Goal: Task Accomplishment & Management: Complete application form

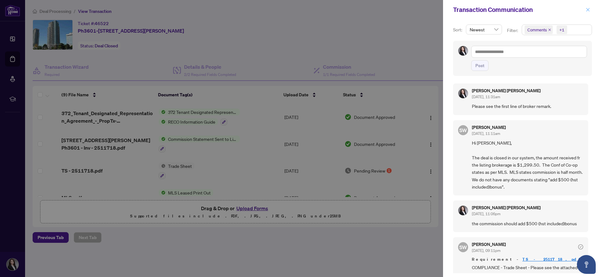
click at [589, 9] on icon "close" at bounding box center [587, 10] width 4 height 4
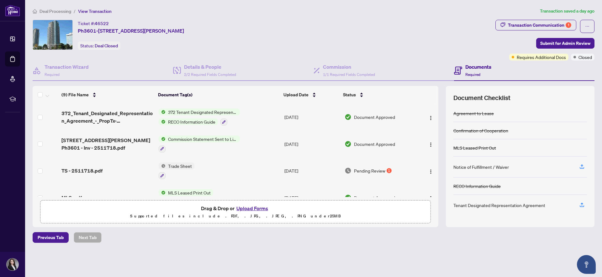
click at [53, 11] on span "Deal Processing" at bounding box center [55, 11] width 32 height 6
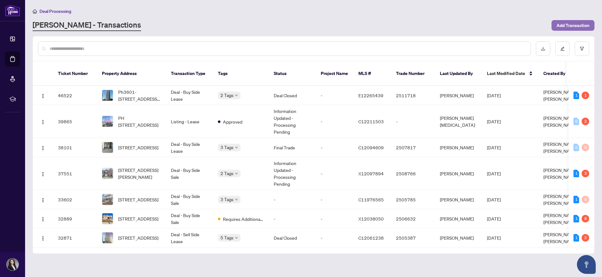
click at [570, 23] on span "Add Transaction" at bounding box center [572, 25] width 33 height 10
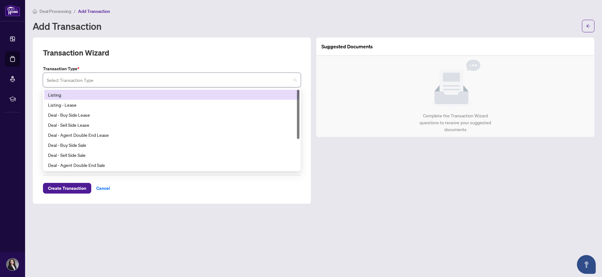
click at [181, 76] on input "search" at bounding box center [169, 81] width 244 height 14
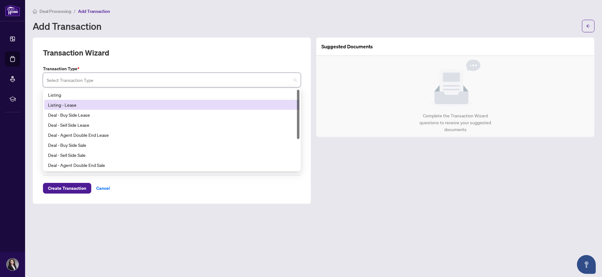
click at [157, 105] on div "Listing - Lease" at bounding box center [172, 104] width 248 height 7
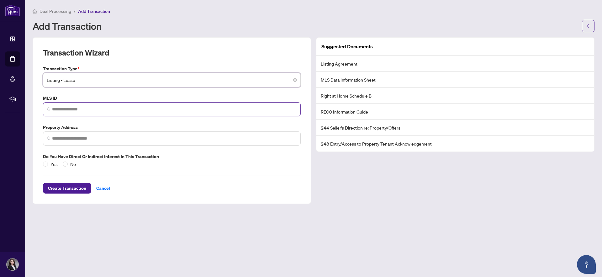
click at [127, 113] on span at bounding box center [172, 109] width 258 height 14
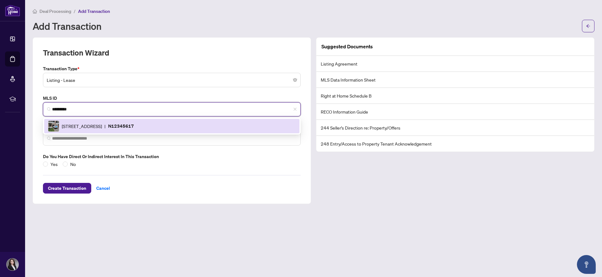
click at [56, 127] on img at bounding box center [53, 126] width 11 height 11
type input "*********"
type input "**********"
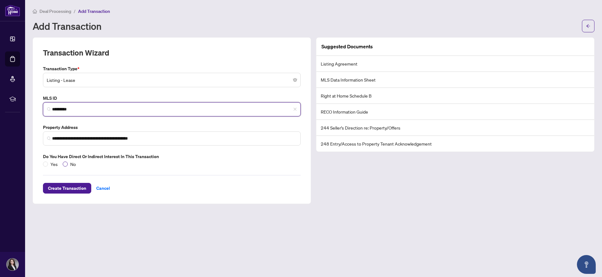
type input "*********"
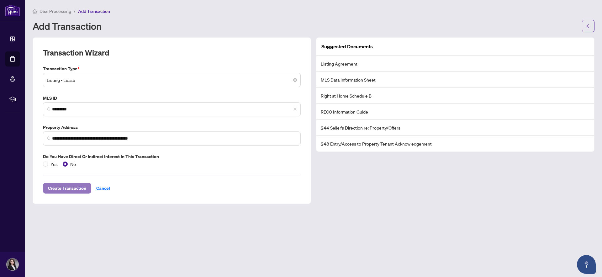
click at [71, 187] on span "Create Transaction" at bounding box center [67, 188] width 38 height 10
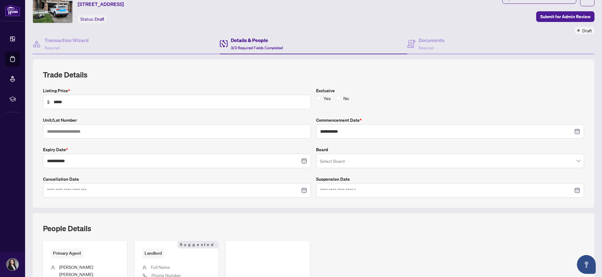
scroll to position [27, 0]
click at [135, 160] on input "**********" at bounding box center [173, 160] width 253 height 7
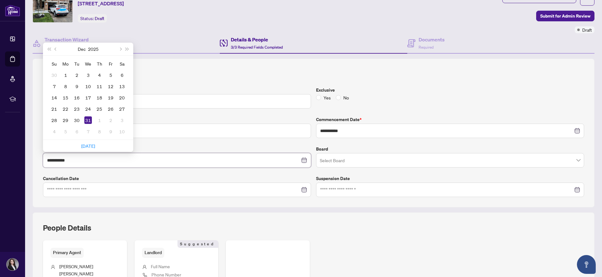
click at [135, 160] on input "**********" at bounding box center [173, 160] width 253 height 7
click at [189, 181] on label "Cancellation Date" at bounding box center [177, 178] width 268 height 7
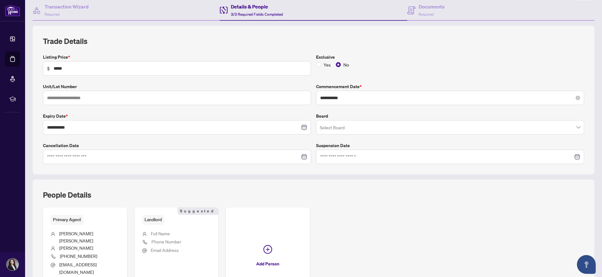
scroll to position [65, 0]
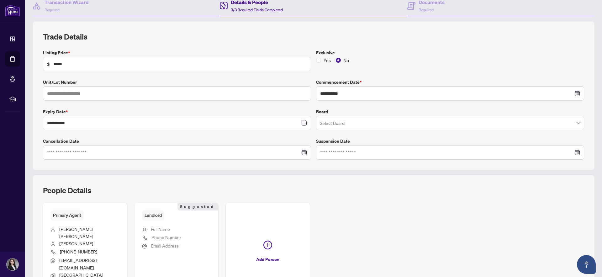
click at [579, 124] on span at bounding box center [450, 123] width 260 height 12
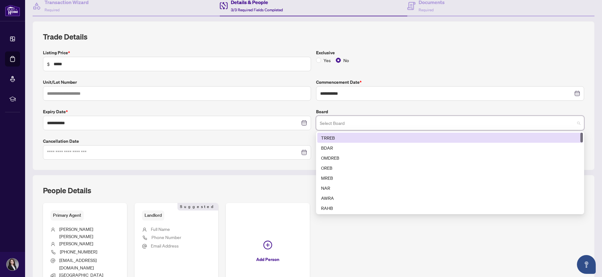
click at [542, 139] on div "TRREB" at bounding box center [450, 137] width 258 height 7
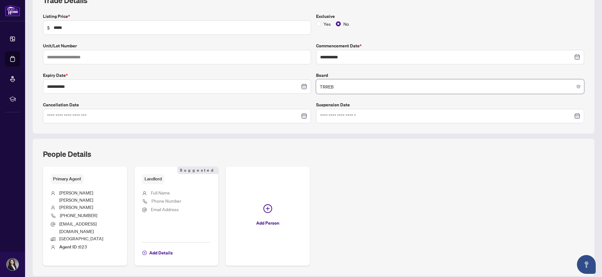
scroll to position [103, 0]
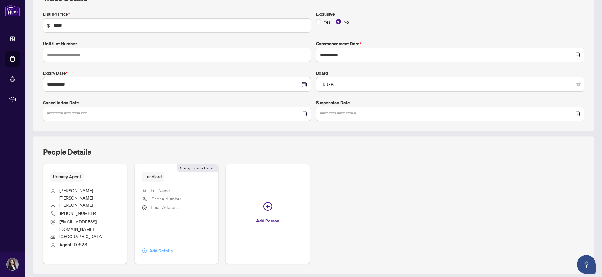
click at [168, 245] on span "Add Details" at bounding box center [161, 250] width 24 height 10
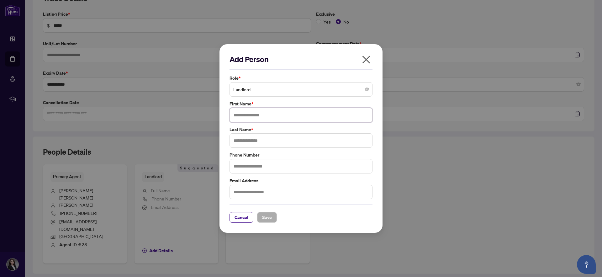
click at [246, 116] on input "text" at bounding box center [300, 115] width 143 height 14
type input "**********"
click at [238, 139] on input "text" at bounding box center [300, 140] width 143 height 14
type input "********"
click at [268, 219] on span "Save" at bounding box center [267, 217] width 10 height 10
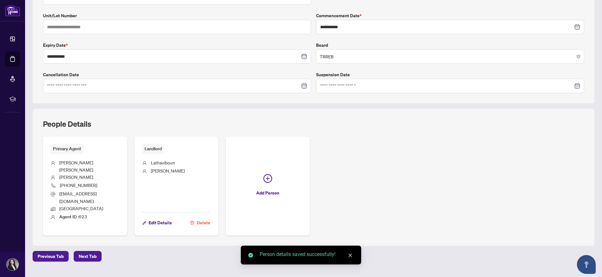
scroll to position [132, 0]
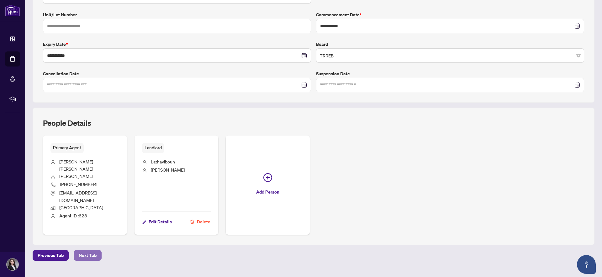
click at [87, 250] on span "Next Tab" at bounding box center [88, 255] width 18 height 10
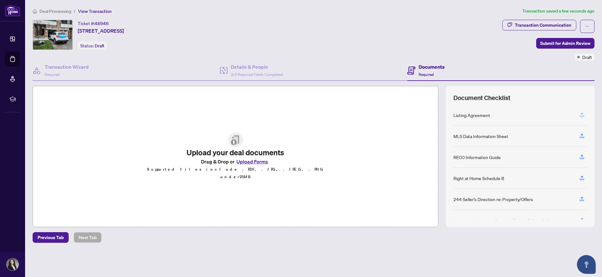
click at [582, 115] on icon "button" at bounding box center [582, 115] width 6 height 6
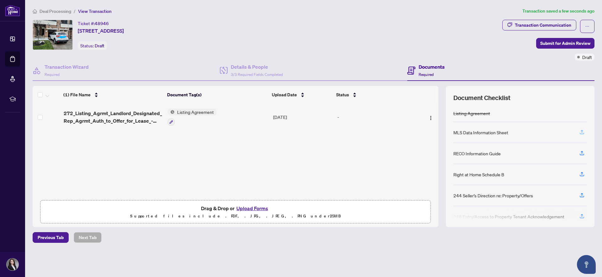
click at [584, 133] on icon "button" at bounding box center [582, 132] width 6 height 6
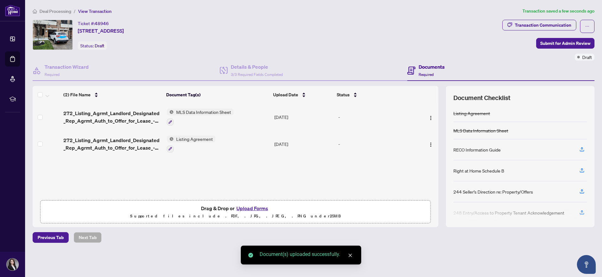
scroll to position [6, 0]
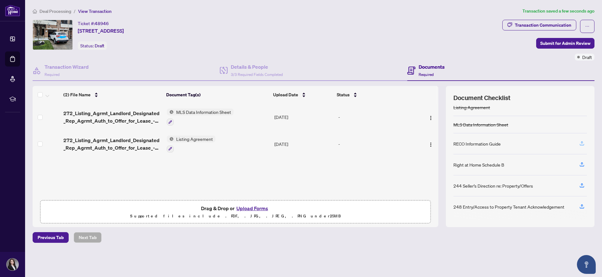
click at [580, 144] on icon "button" at bounding box center [582, 143] width 6 height 6
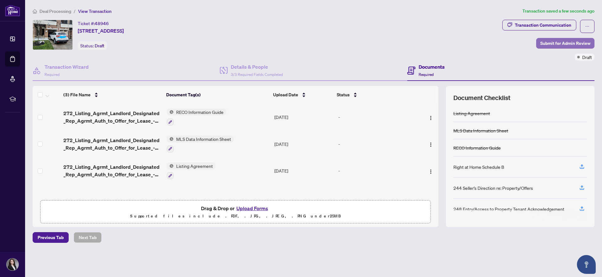
click at [549, 43] on span "Submit for Admin Review" at bounding box center [565, 43] width 50 height 10
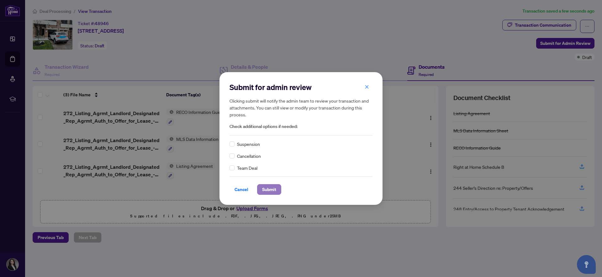
click at [271, 189] on span "Submit" at bounding box center [269, 189] width 14 height 10
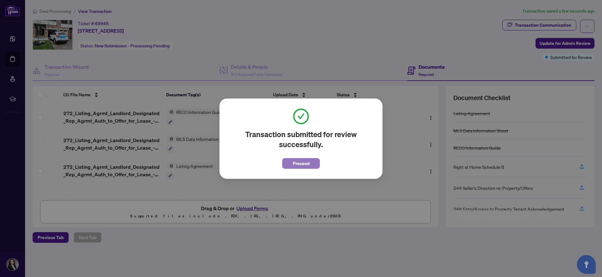
click at [293, 164] on span "Proceed" at bounding box center [301, 163] width 17 height 10
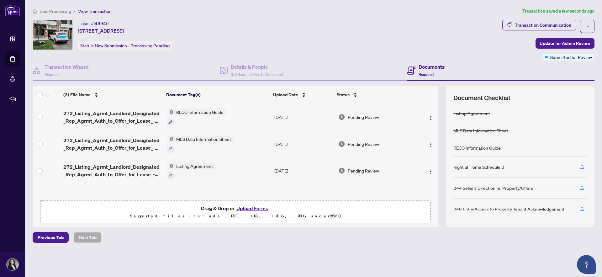
scroll to position [0, 0]
click at [52, 11] on span "Deal Processing" at bounding box center [55, 11] width 32 height 6
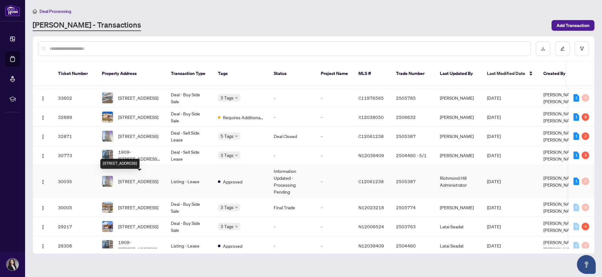
scroll to position [128, 0]
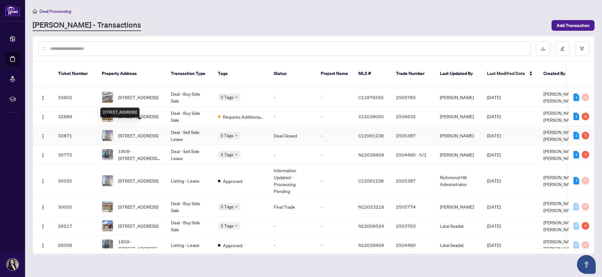
click at [147, 132] on span "[STREET_ADDRESS]" at bounding box center [138, 135] width 40 height 7
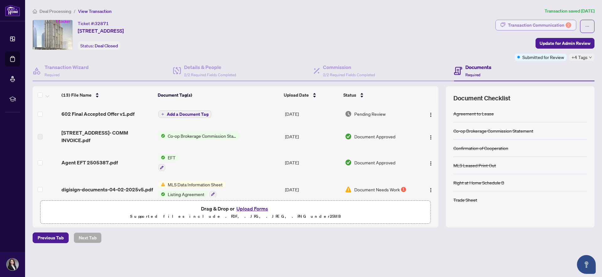
click at [553, 22] on div "Transaction Communication 2" at bounding box center [539, 25] width 63 height 10
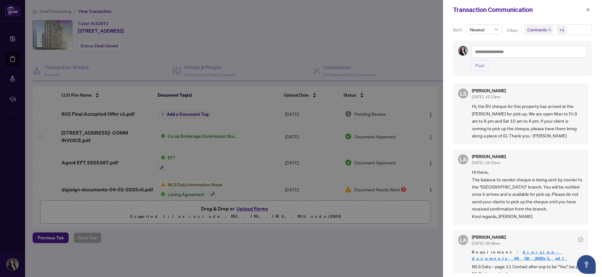
click at [592, 7] on div "Transaction Communication" at bounding box center [522, 9] width 159 height 19
click at [588, 9] on icon "close" at bounding box center [587, 10] width 4 height 4
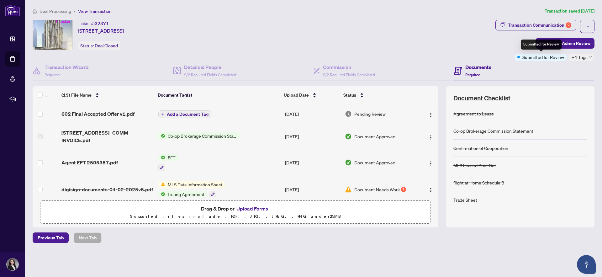
click at [544, 58] on span "Submitted for Review" at bounding box center [543, 57] width 42 height 7
click at [585, 58] on span "+4 Tags" at bounding box center [579, 57] width 16 height 7
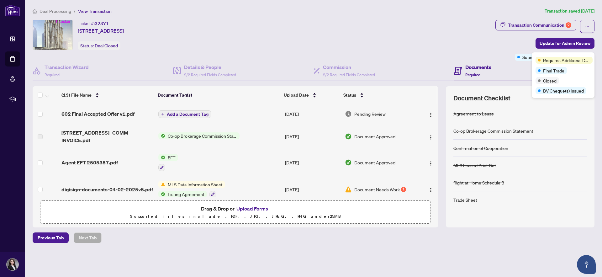
click at [485, 47] on div "Ticket #: 32871 [STREET_ADDRESS] Status: Deal Closed" at bounding box center [263, 35] width 460 height 30
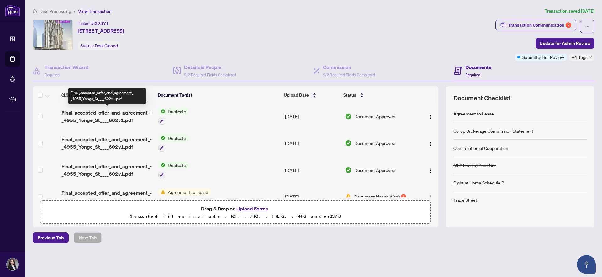
scroll to position [248, 0]
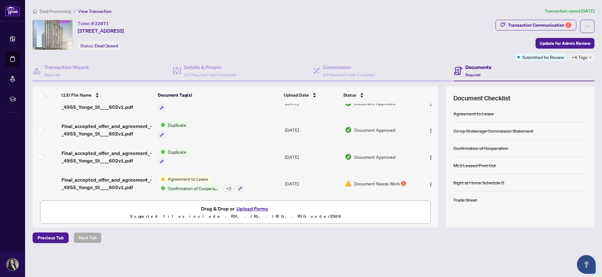
click at [376, 183] on span "Document Needs Work" at bounding box center [376, 183] width 45 height 7
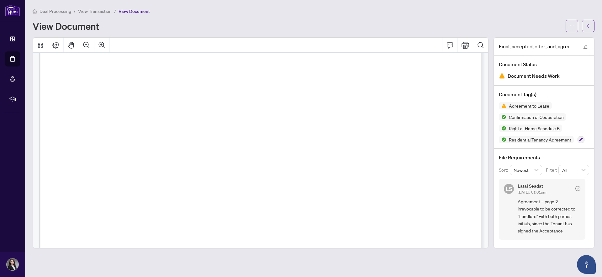
scroll to position [848, 0]
click at [96, 11] on span "View Transaction" at bounding box center [95, 11] width 34 height 6
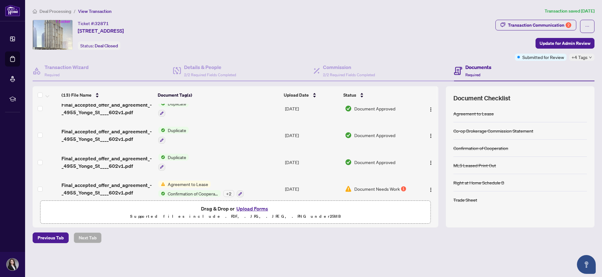
scroll to position [248, 0]
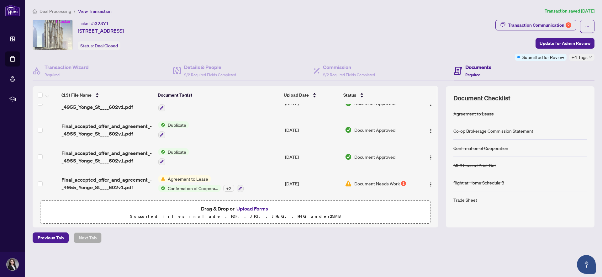
click at [380, 182] on span "Document Needs Work" at bounding box center [376, 183] width 45 height 7
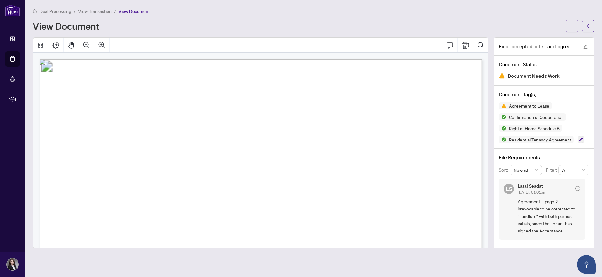
click at [93, 10] on span "View Transaction" at bounding box center [95, 11] width 34 height 6
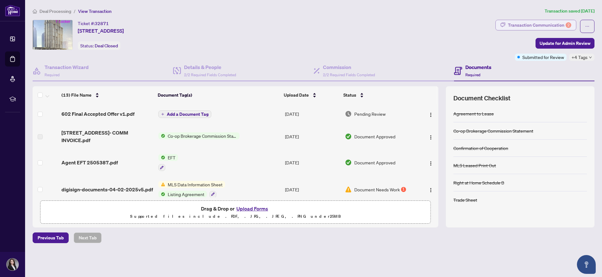
click at [531, 25] on div "Transaction Communication 2" at bounding box center [539, 25] width 63 height 10
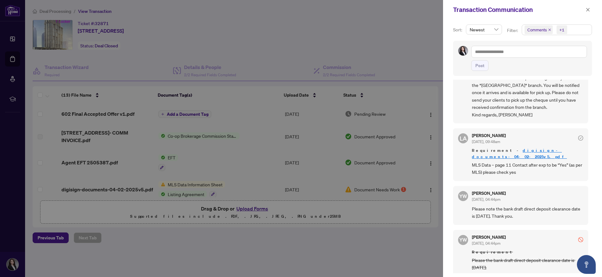
scroll to position [102, 0]
click at [304, 31] on div at bounding box center [301, 138] width 602 height 277
click at [589, 9] on icon "close" at bounding box center [587, 10] width 4 height 4
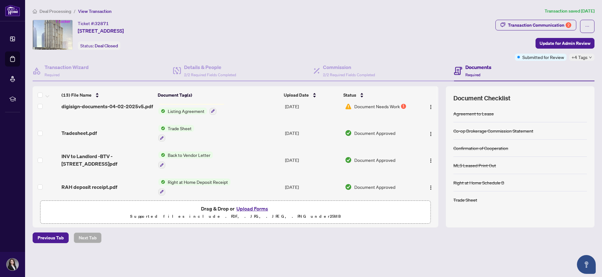
scroll to position [84, 0]
click at [184, 127] on span "Trade Sheet" at bounding box center [179, 127] width 29 height 7
click at [163, 160] on span "Trade Sheet" at bounding box center [162, 157] width 29 height 7
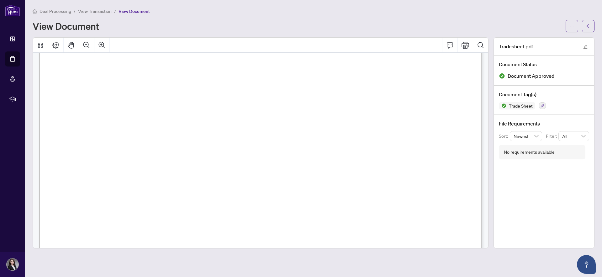
scroll to position [180, 0]
click at [93, 13] on span "View Transaction" at bounding box center [95, 11] width 34 height 6
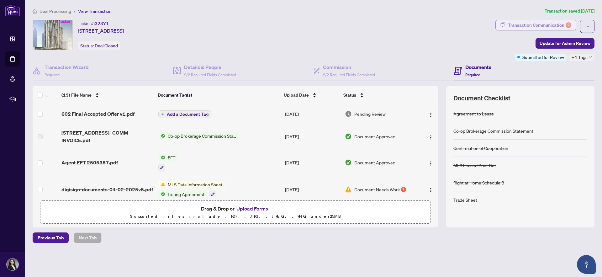
click at [549, 24] on div "Transaction Communication 2" at bounding box center [539, 25] width 63 height 10
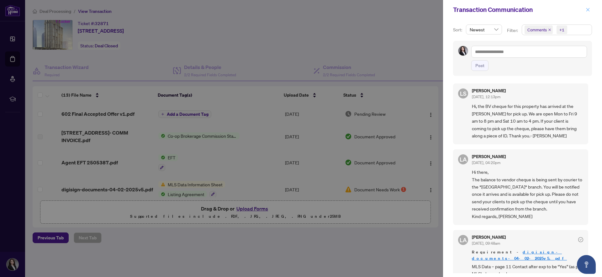
click at [587, 9] on icon "close" at bounding box center [587, 10] width 4 height 4
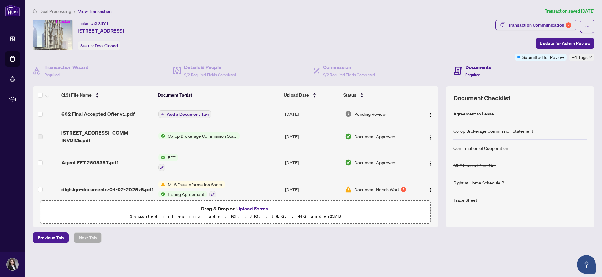
click at [472, 67] on h4 "Documents" at bounding box center [478, 67] width 26 height 8
click at [587, 57] on span "+4 Tags" at bounding box center [579, 57] width 16 height 7
